Goal: Information Seeking & Learning: Find specific page/section

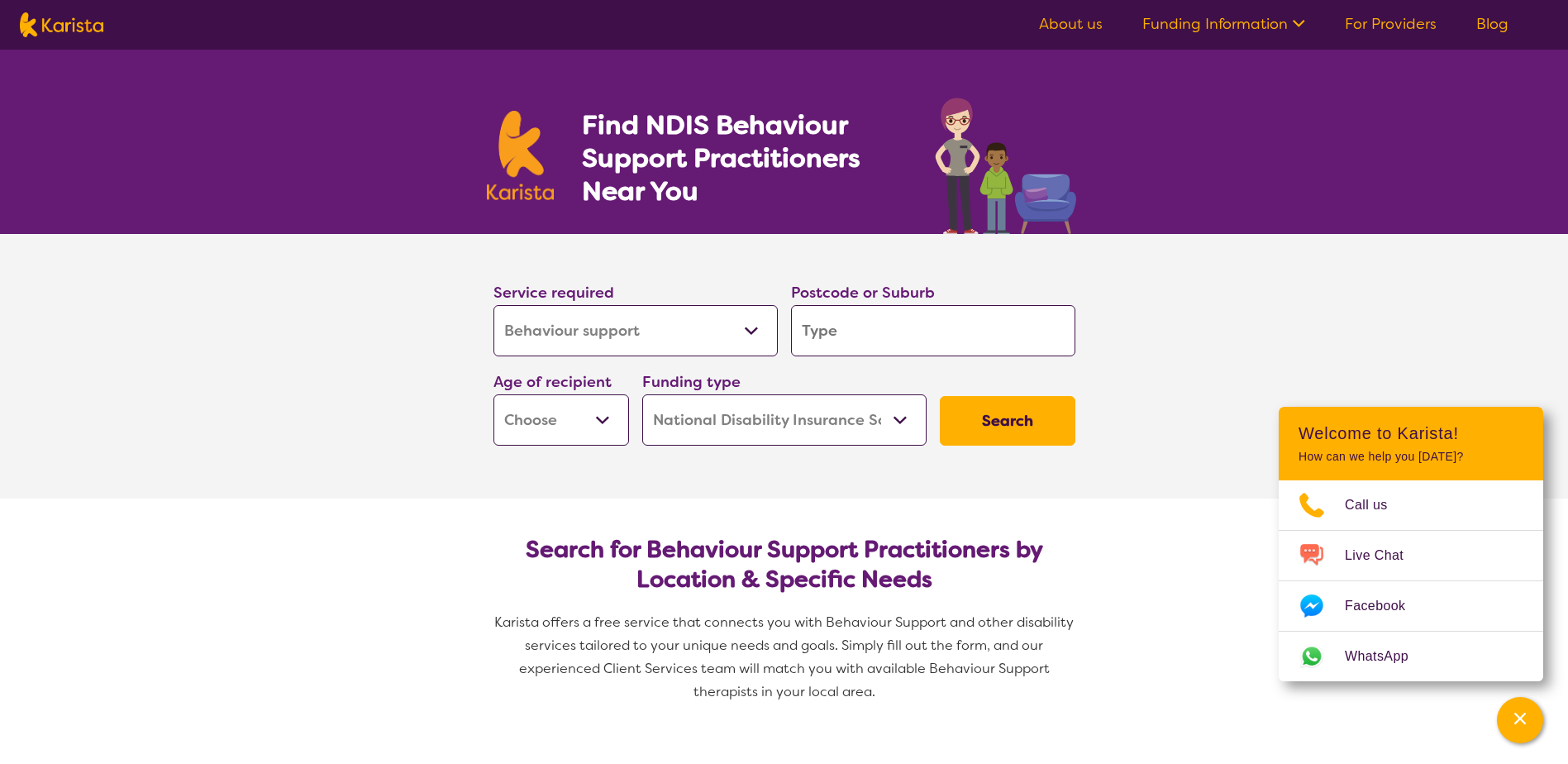
select select "Behaviour support"
select select "NDIS"
select select "Behaviour support"
select select "NDIS"
click at [863, 338] on input "search" at bounding box center [932, 330] width 284 height 51
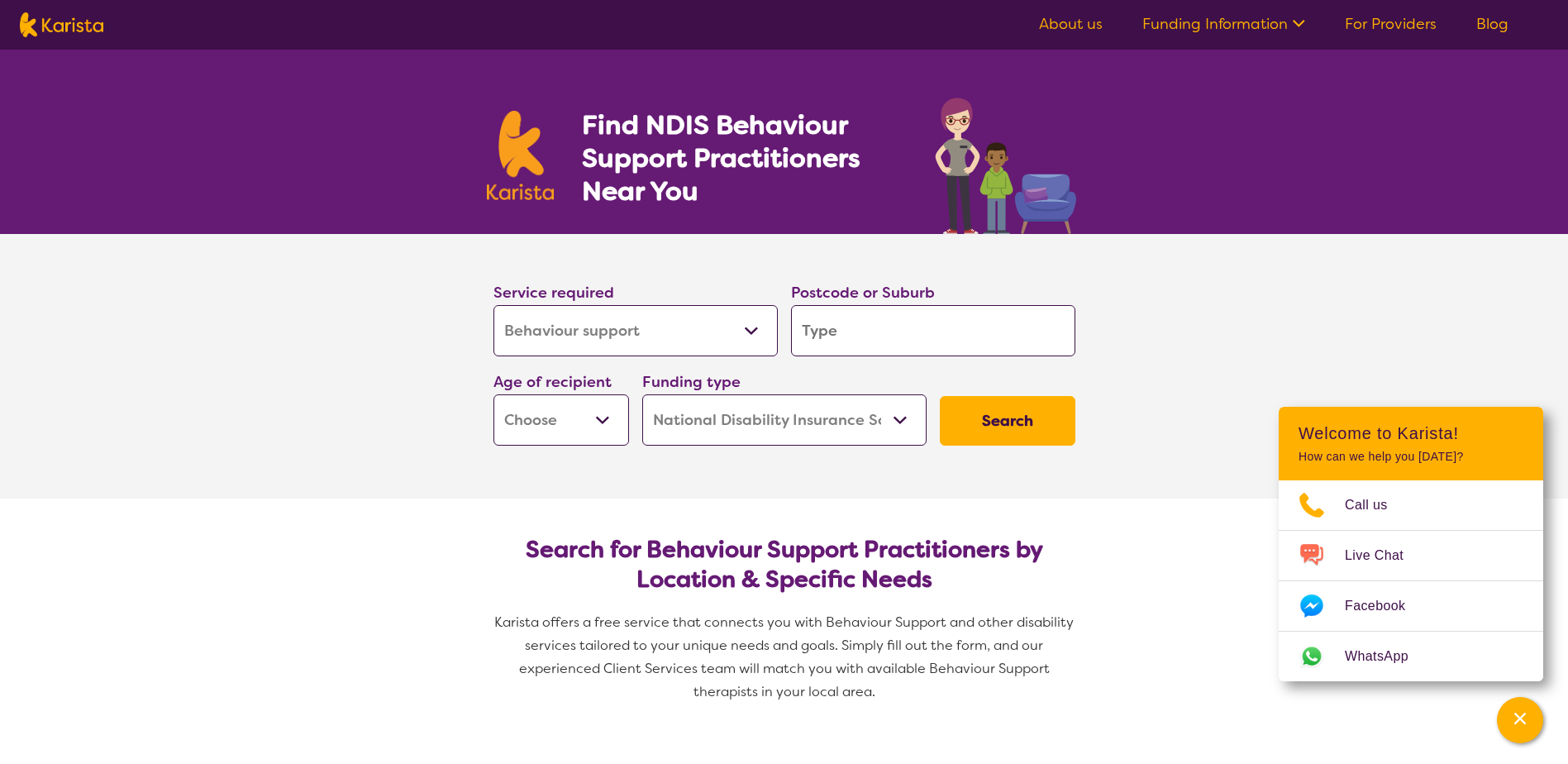
type input "M"
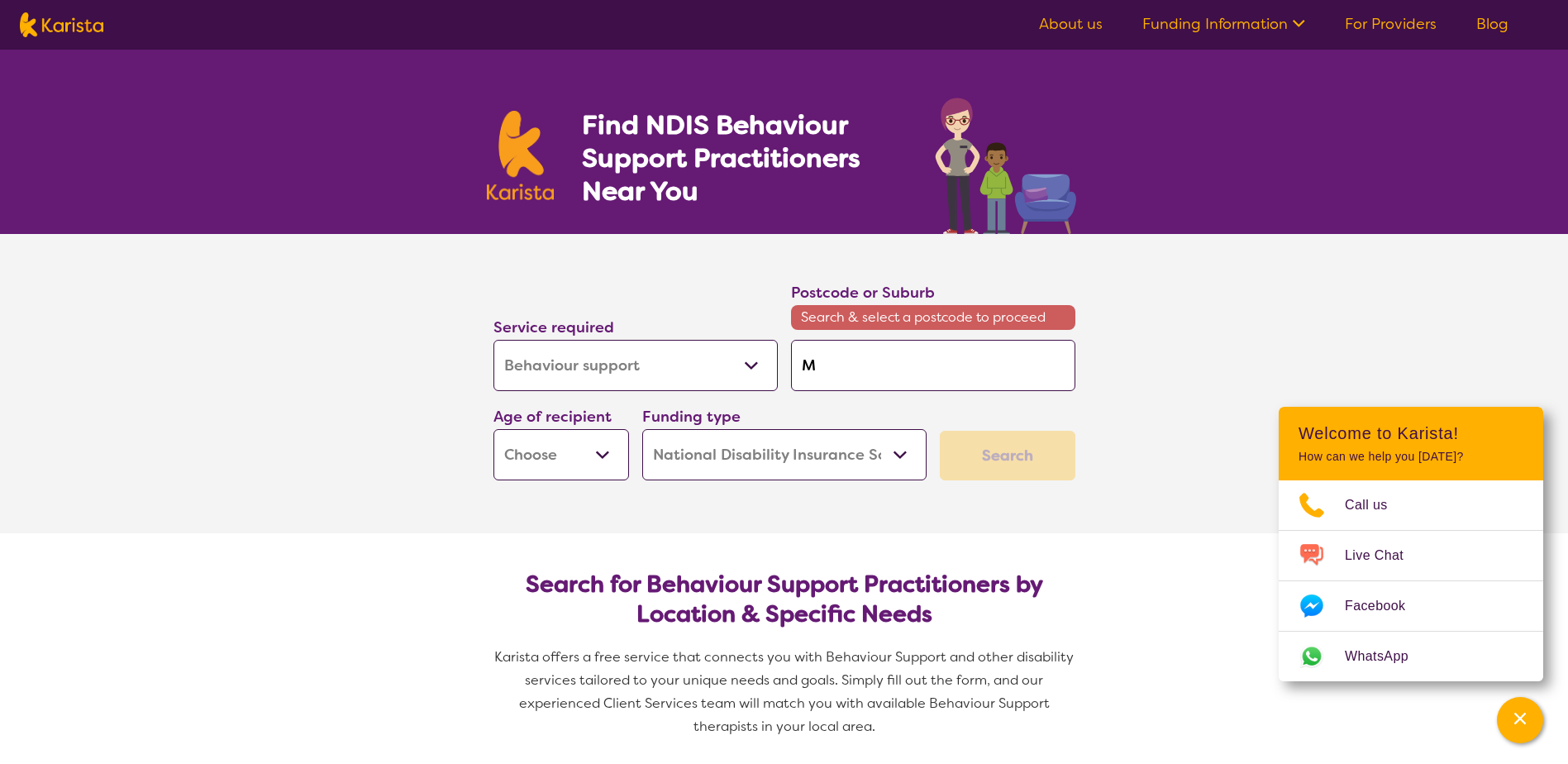
type input "Me"
type input "[PERSON_NAME]"
type input "Melt"
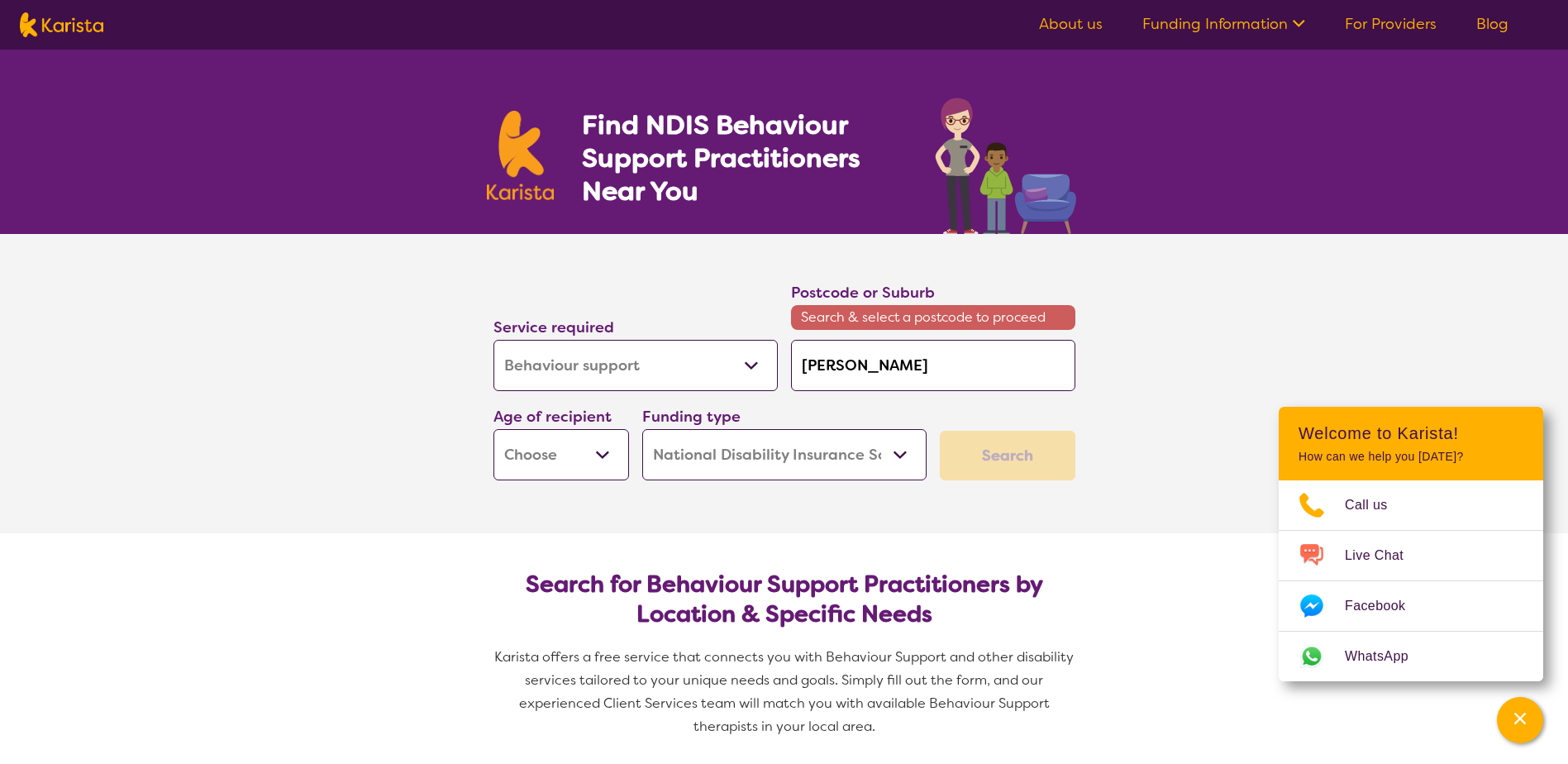
type input "Melt"
type input "Melto"
type input "[PERSON_NAME]"
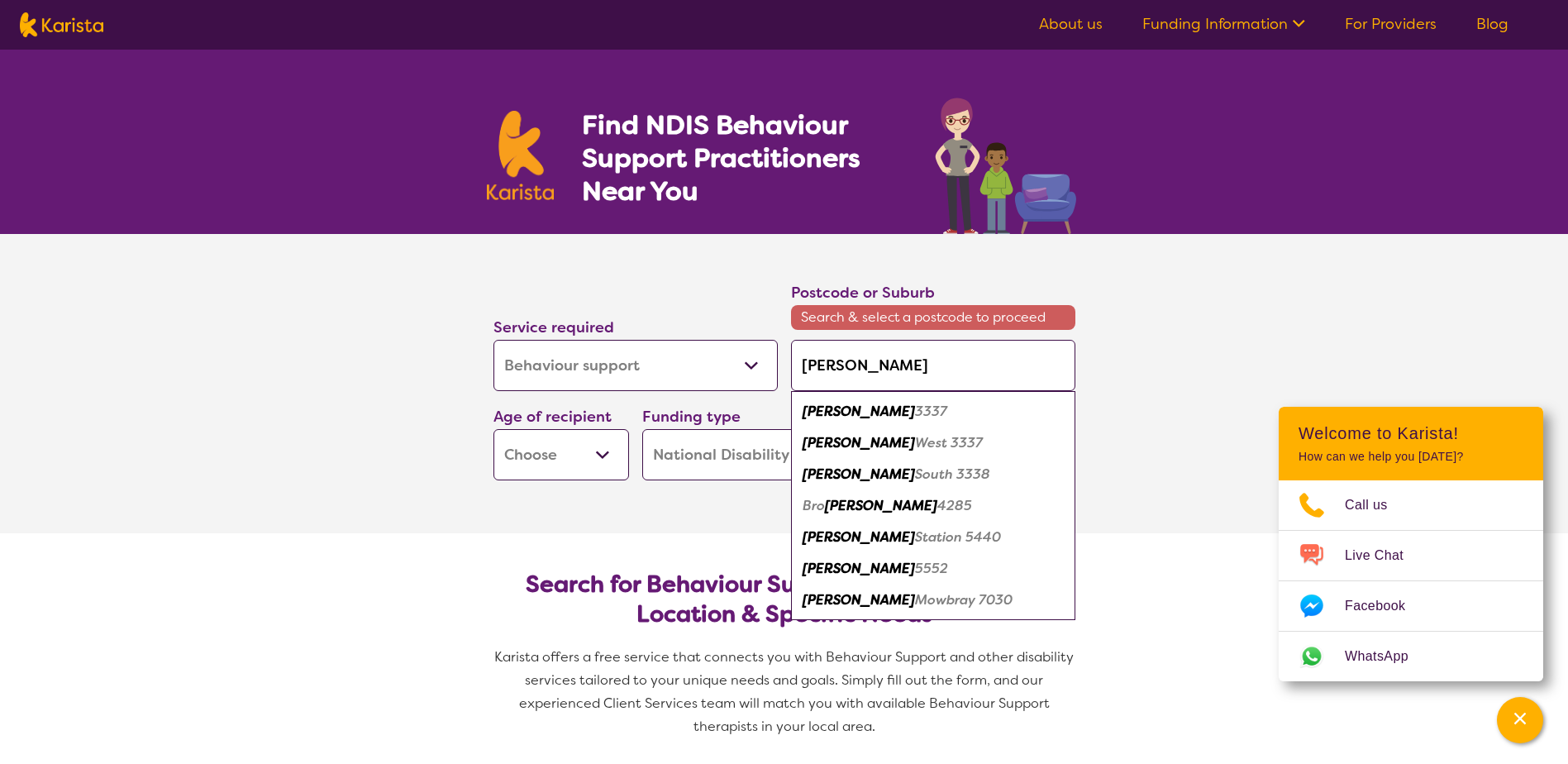
click at [880, 400] on div "[PERSON_NAME] 3337" at bounding box center [933, 412] width 268 height 31
type input "3337"
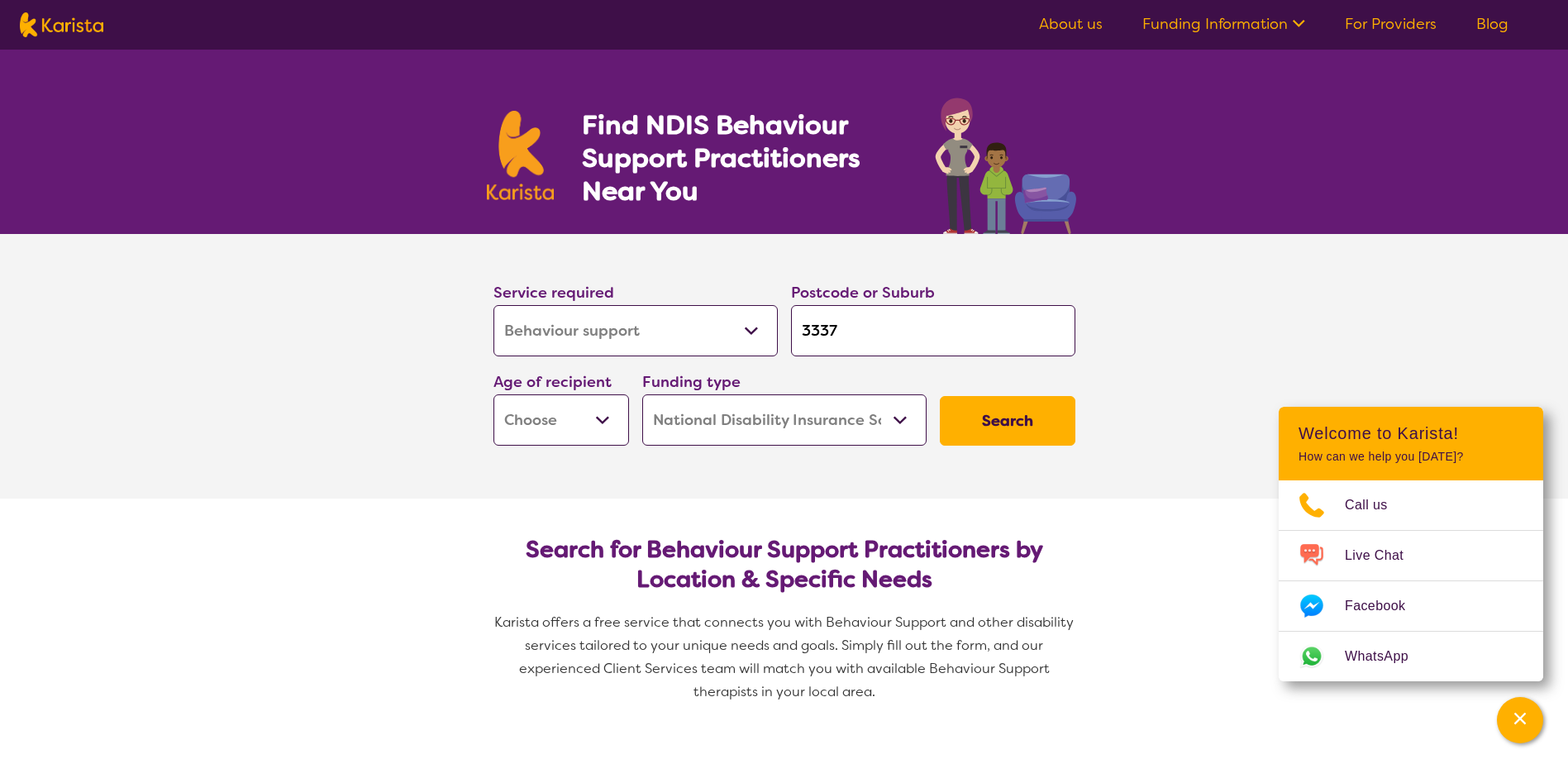
click at [606, 428] on select "Early Childhood - 0 to 9 Child - 10 to 11 Adolescent - 12 to 17 Adult - 18 to 6…" at bounding box center [562, 419] width 136 height 51
select select "EC"
click at [494, 394] on select "Early Childhood - 0 to 9 Child - 10 to 11 Adolescent - 12 to 17 Adult - 18 to 6…" at bounding box center [562, 419] width 136 height 51
select select "EC"
click at [1009, 412] on button "Search" at bounding box center [1008, 420] width 136 height 50
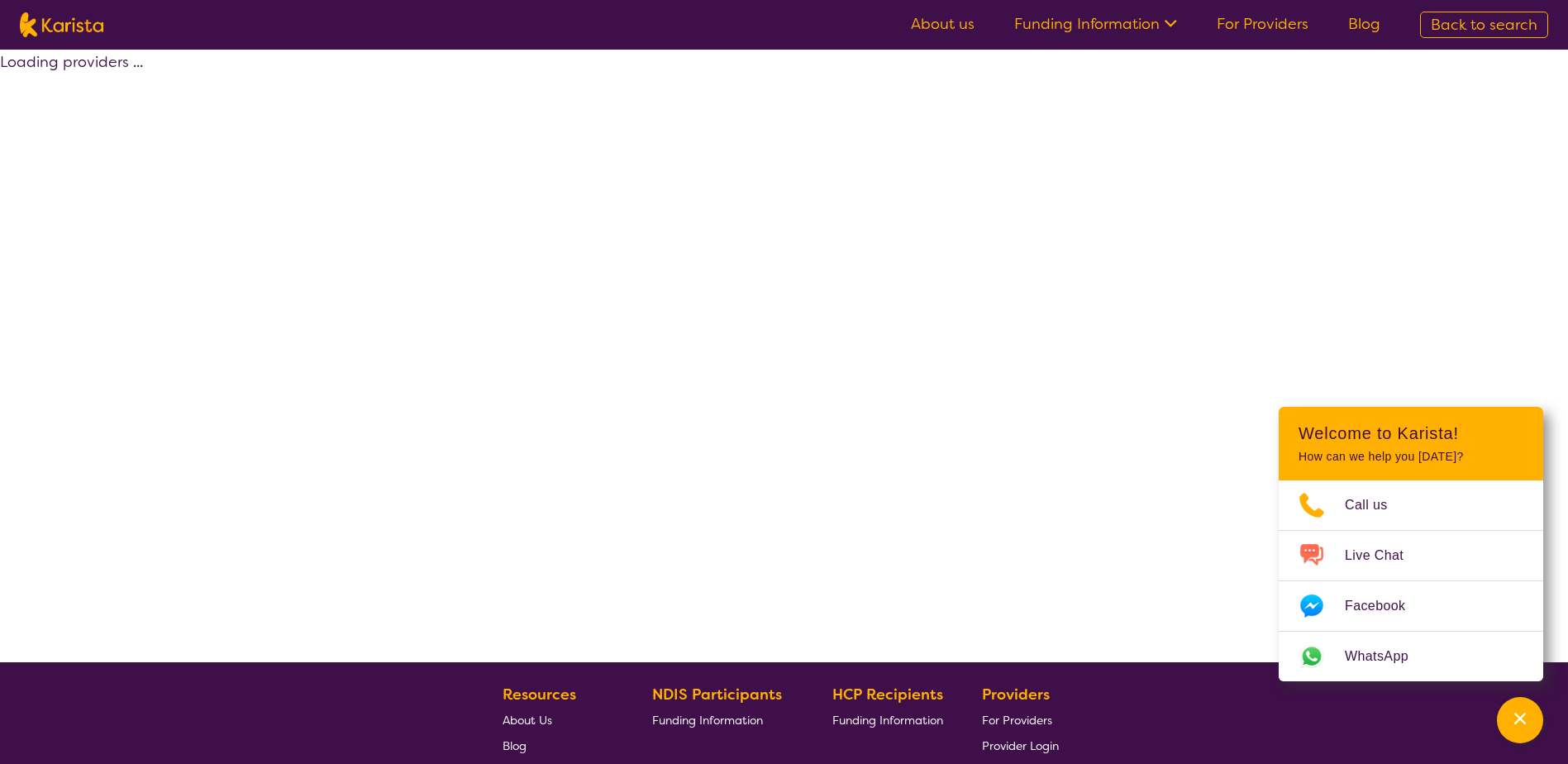
select select "by_score"
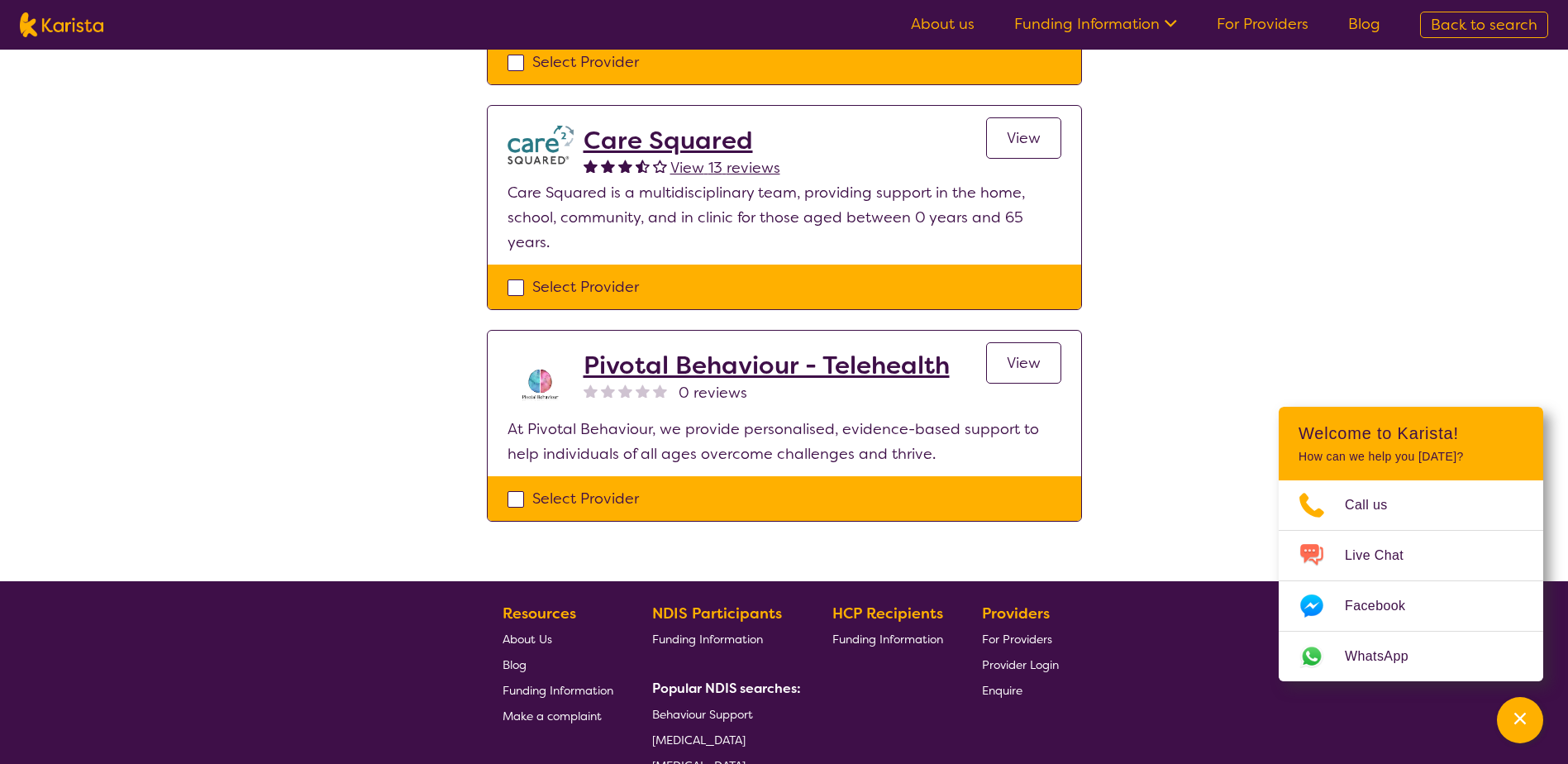
scroll to position [579, 0]
